Goal: Task Accomplishment & Management: Manage account settings

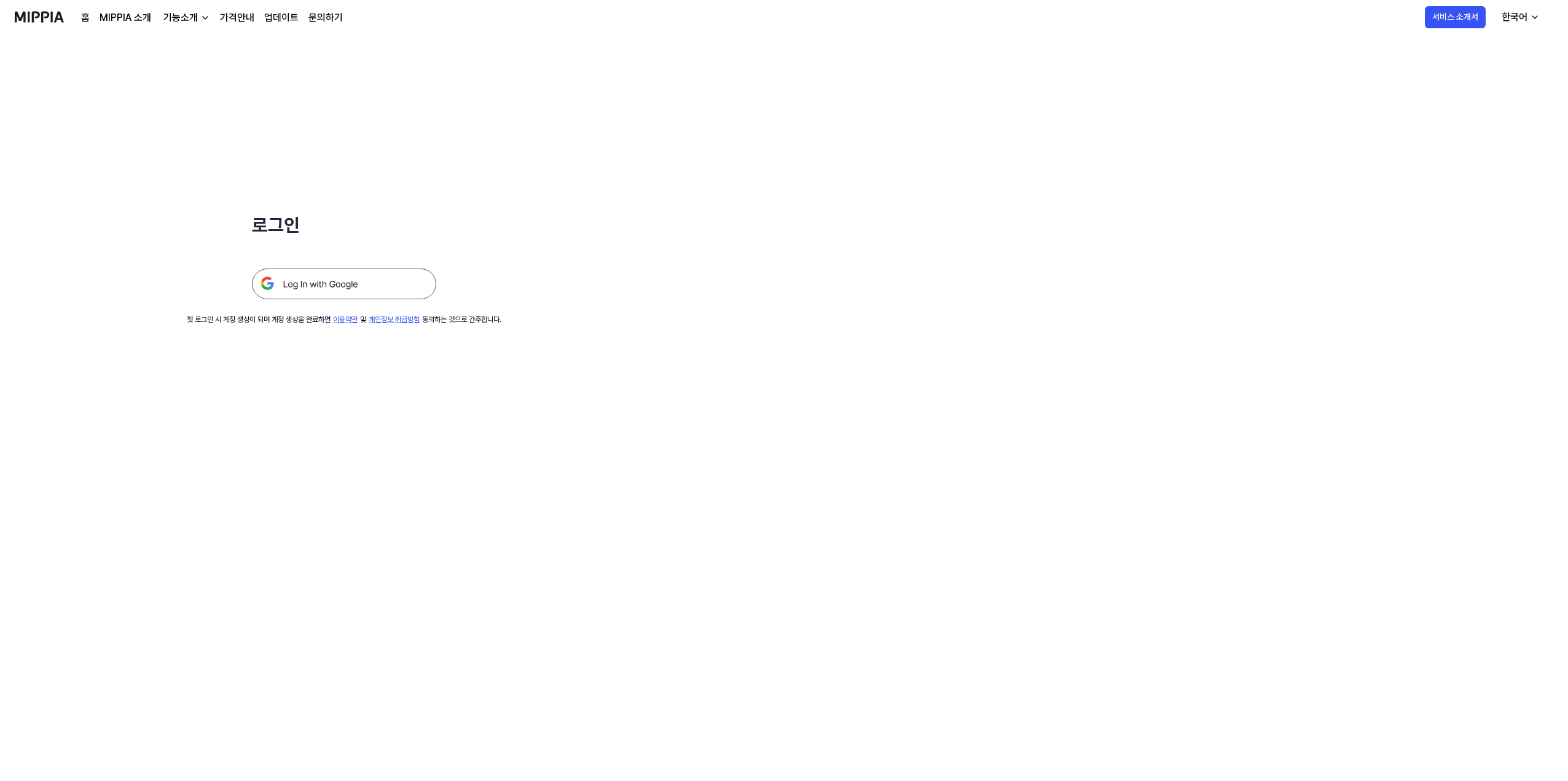
click at [357, 274] on img at bounding box center [344, 283] width 184 height 30
